Goal: Register for event/course

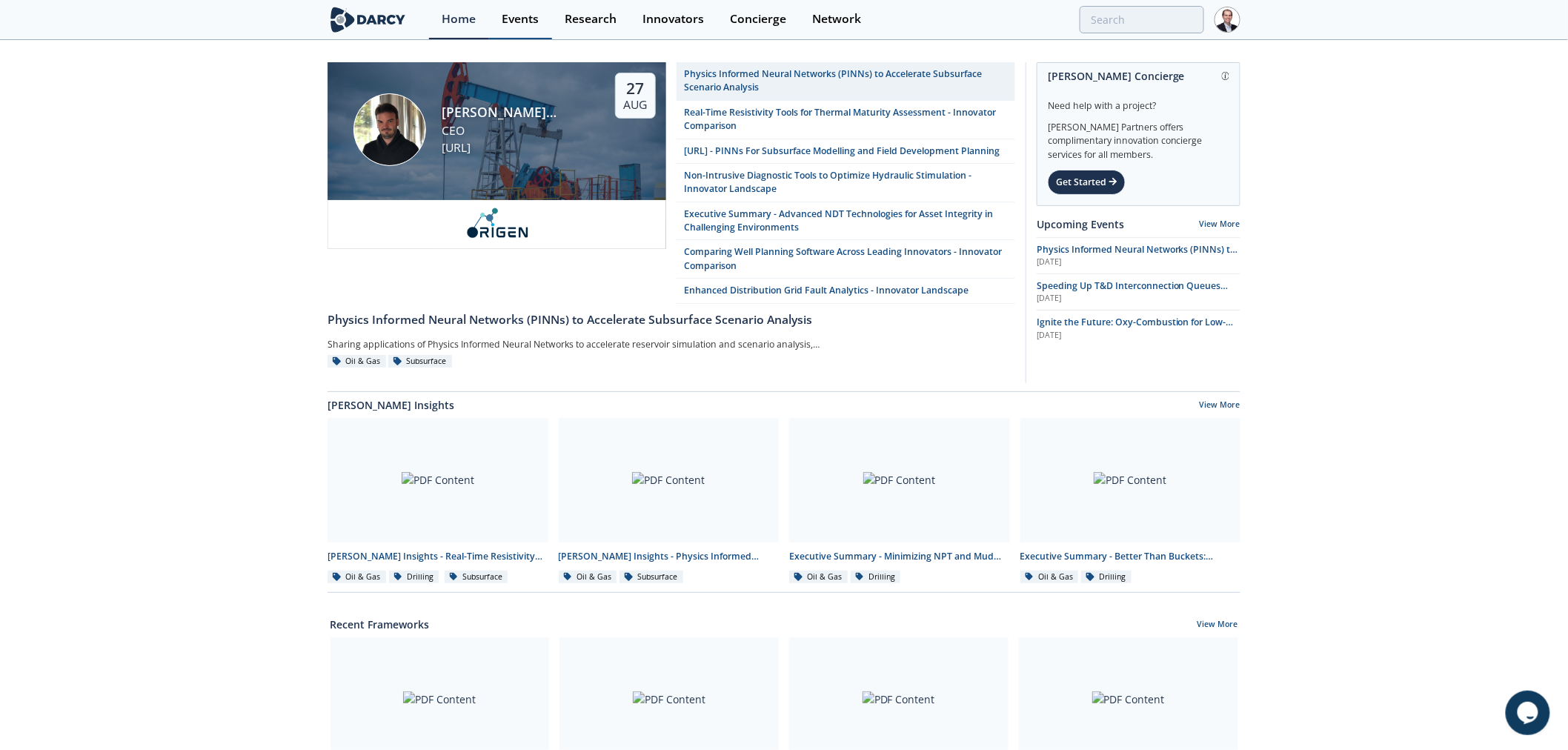
click at [528, 16] on div "Events" at bounding box center [520, 19] width 37 height 12
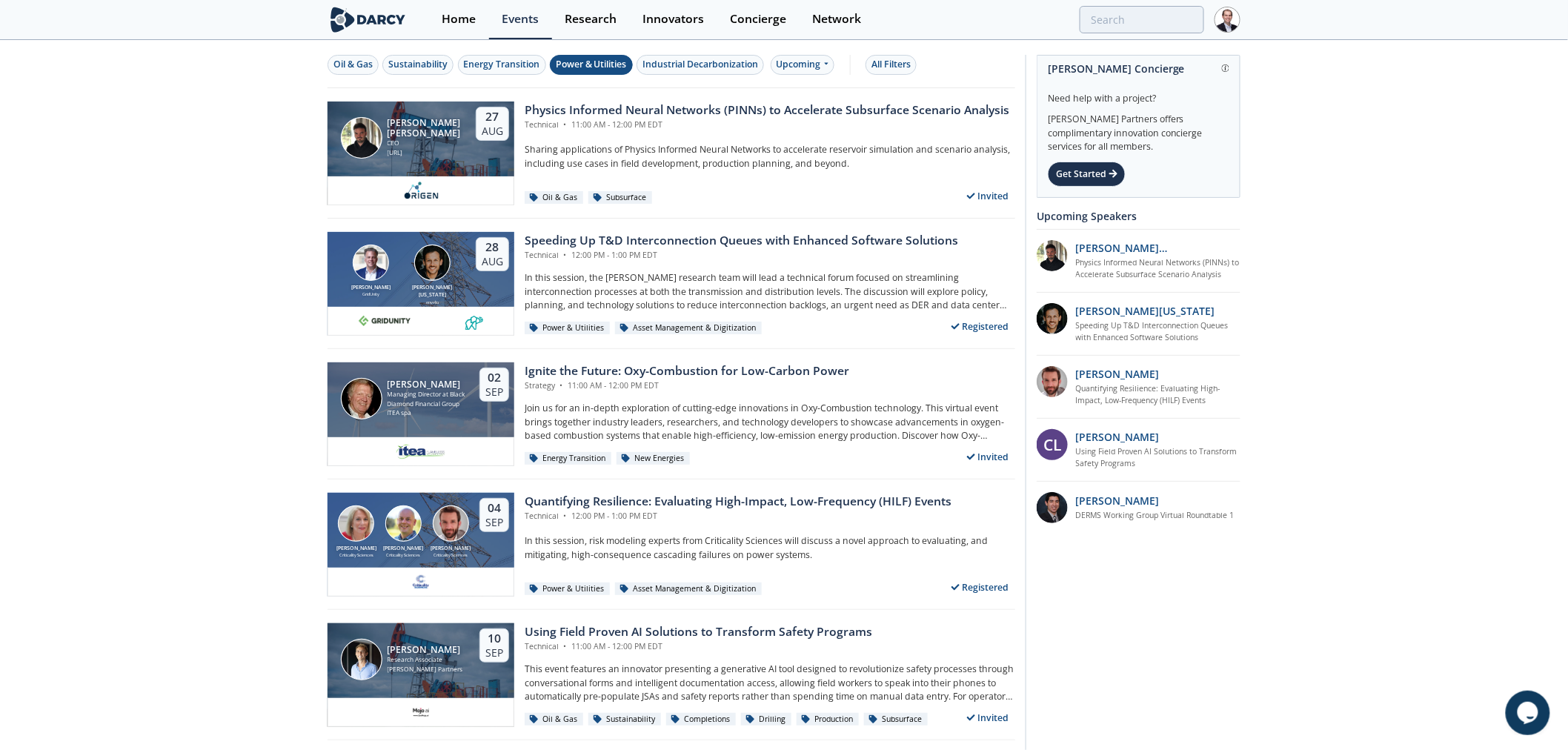
click at [593, 64] on div "Power & Utilities" at bounding box center [591, 64] width 71 height 14
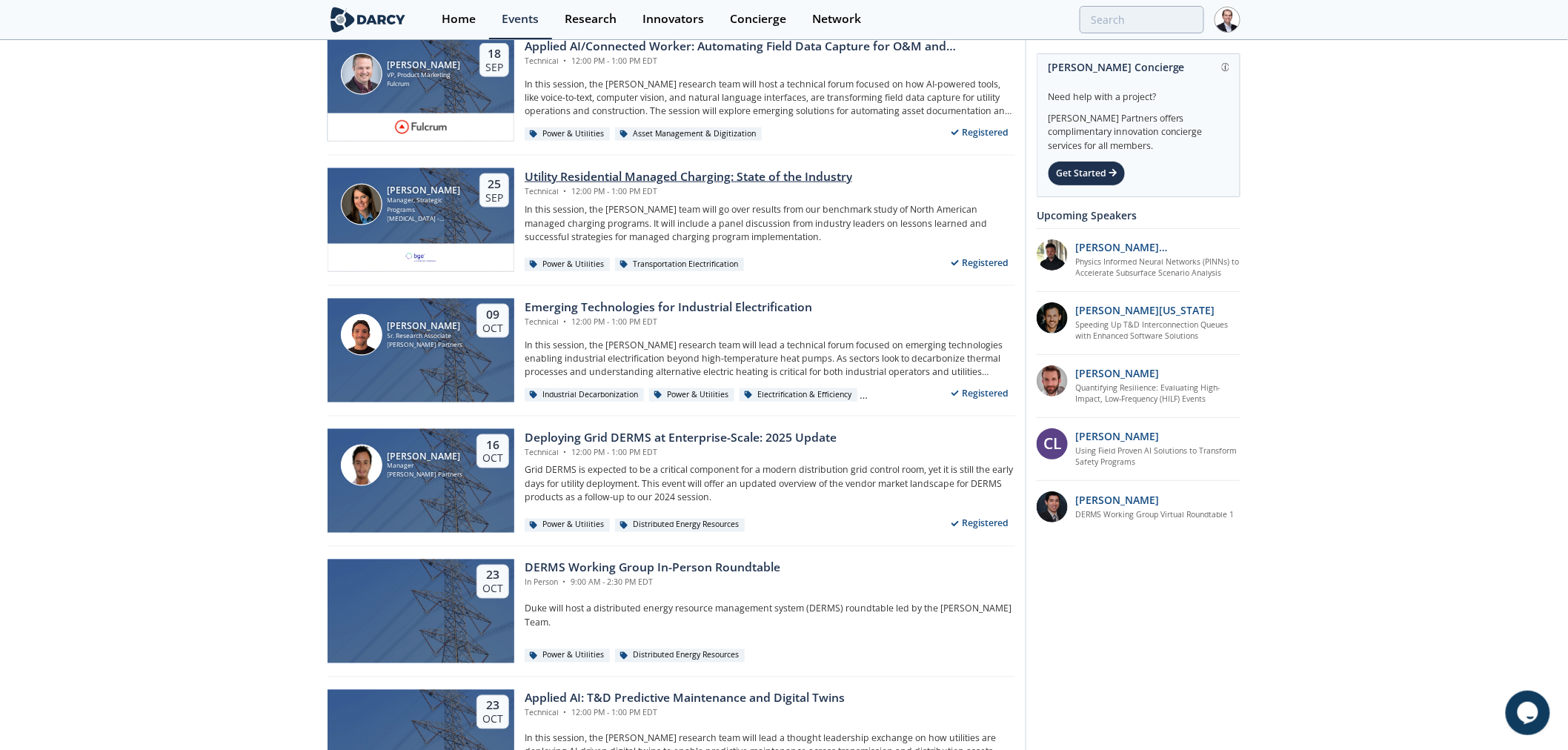
scroll to position [742, 0]
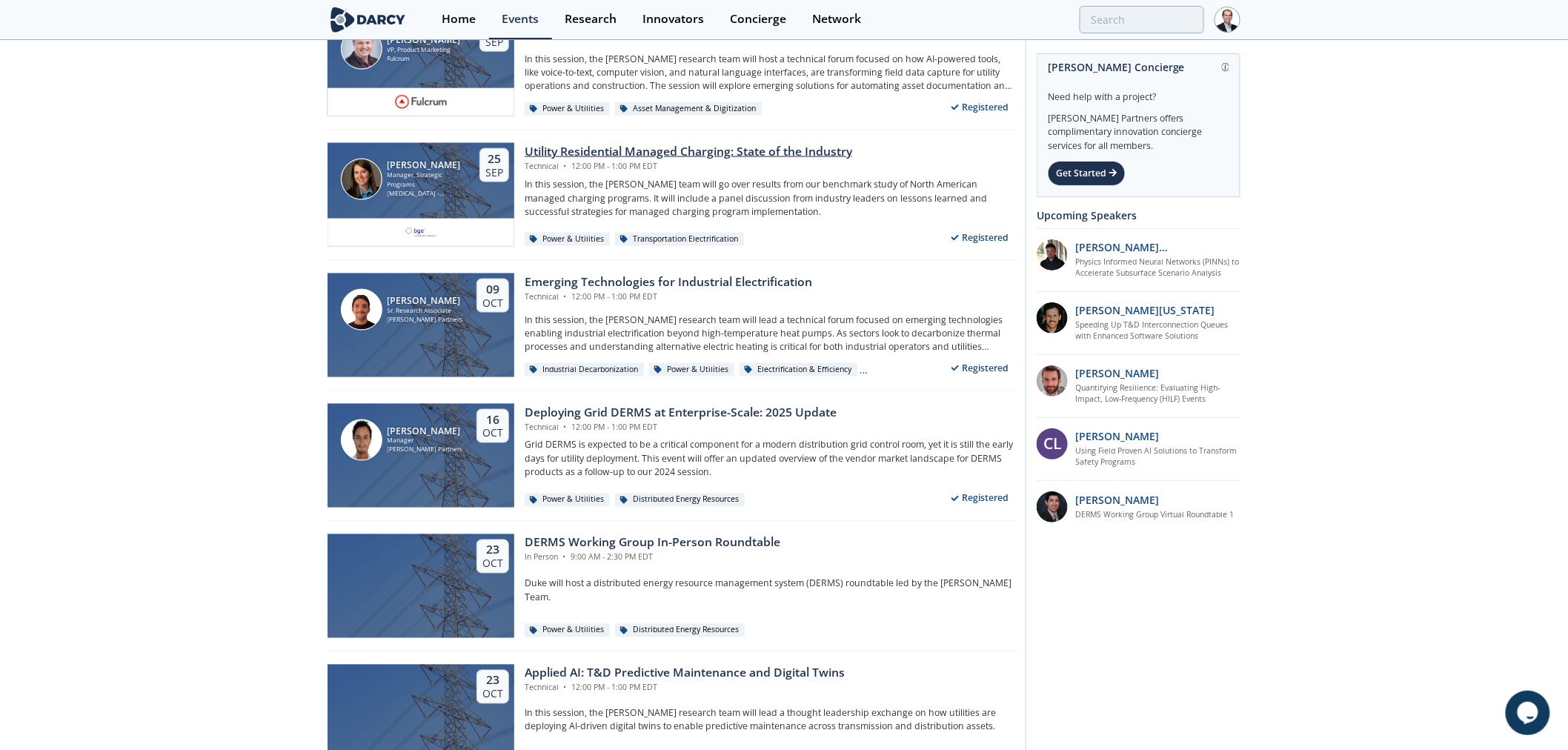
click at [791, 154] on div "Utility Residential Managed Charging: State of the Industry" at bounding box center [688, 151] width 328 height 17
